Goal: Task Accomplishment & Management: Use online tool/utility

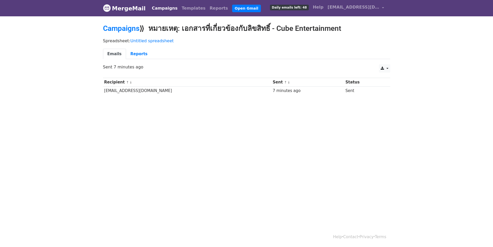
click at [329, 57] on ul "Emails Reports" at bounding box center [246, 54] width 287 height 11
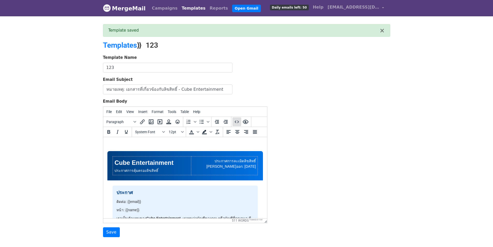
click at [239, 123] on icon "Source code" at bounding box center [237, 122] width 6 height 6
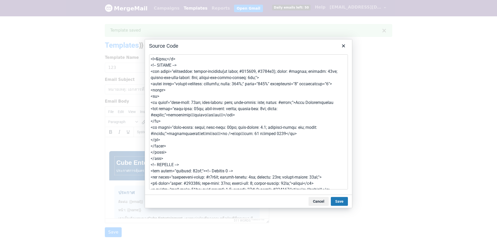
click at [195, 149] on textarea at bounding box center [248, 121] width 199 height 135
type textarea "<!doctype html> <html lang="en"> <head> <meta charset="utf-8" /> <meta name="vi…"
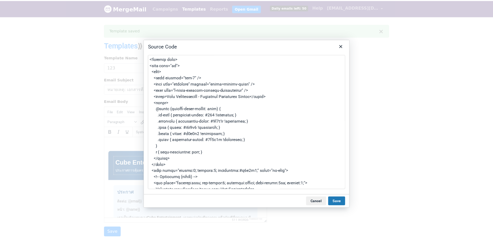
scroll to position [742, 0]
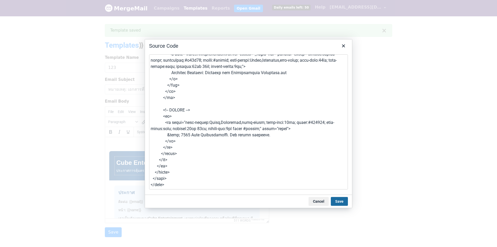
click at [338, 199] on button "Save" at bounding box center [339, 201] width 17 height 9
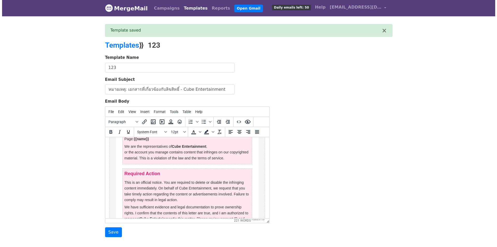
scroll to position [150, 0]
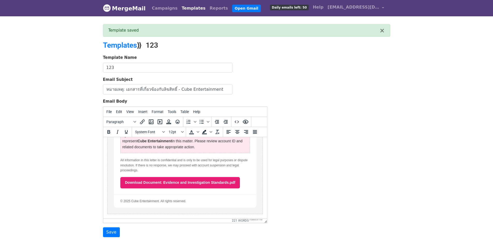
click at [188, 182] on link "Download Document: Evidence and Investigation Standards.pdf" at bounding box center [180, 181] width 120 height 11
click at [277, 177] on div "Template Name 123 Email Subject หมายเหตุ: เอกสารที่เกี่ยวข้องกับลิขสิทธิ์ - Cub…" at bounding box center [246, 146] width 295 height 182
click at [235, 121] on icon "Source code" at bounding box center [236, 121] width 4 height 3
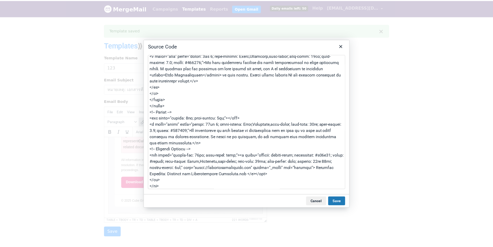
scroll to position [477, 0]
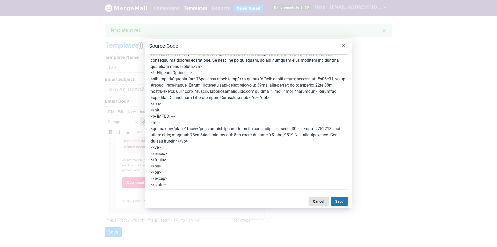
click at [319, 201] on button "Cancel" at bounding box center [318, 201] width 20 height 9
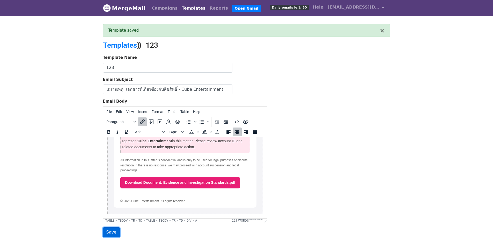
click at [113, 232] on input "Save" at bounding box center [111, 232] width 17 height 10
